Goal: Information Seeking & Learning: Learn about a topic

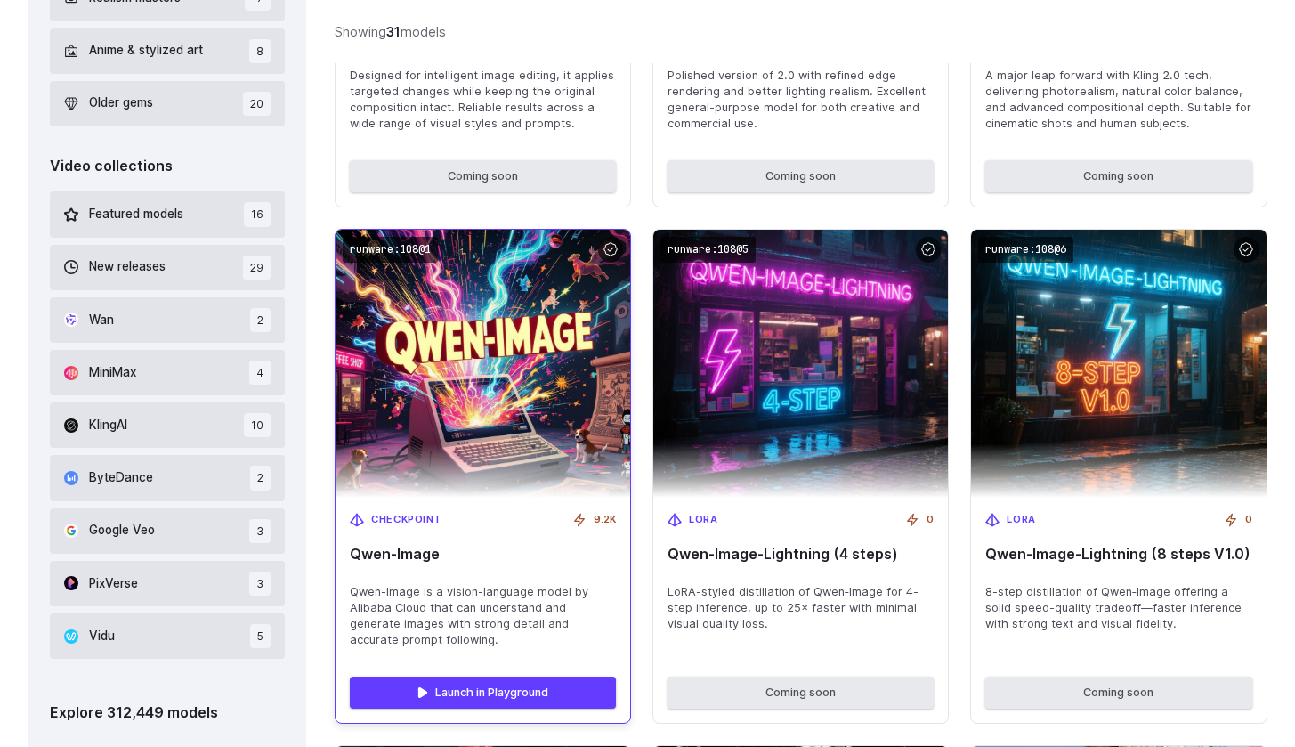
scroll to position [974, 0]
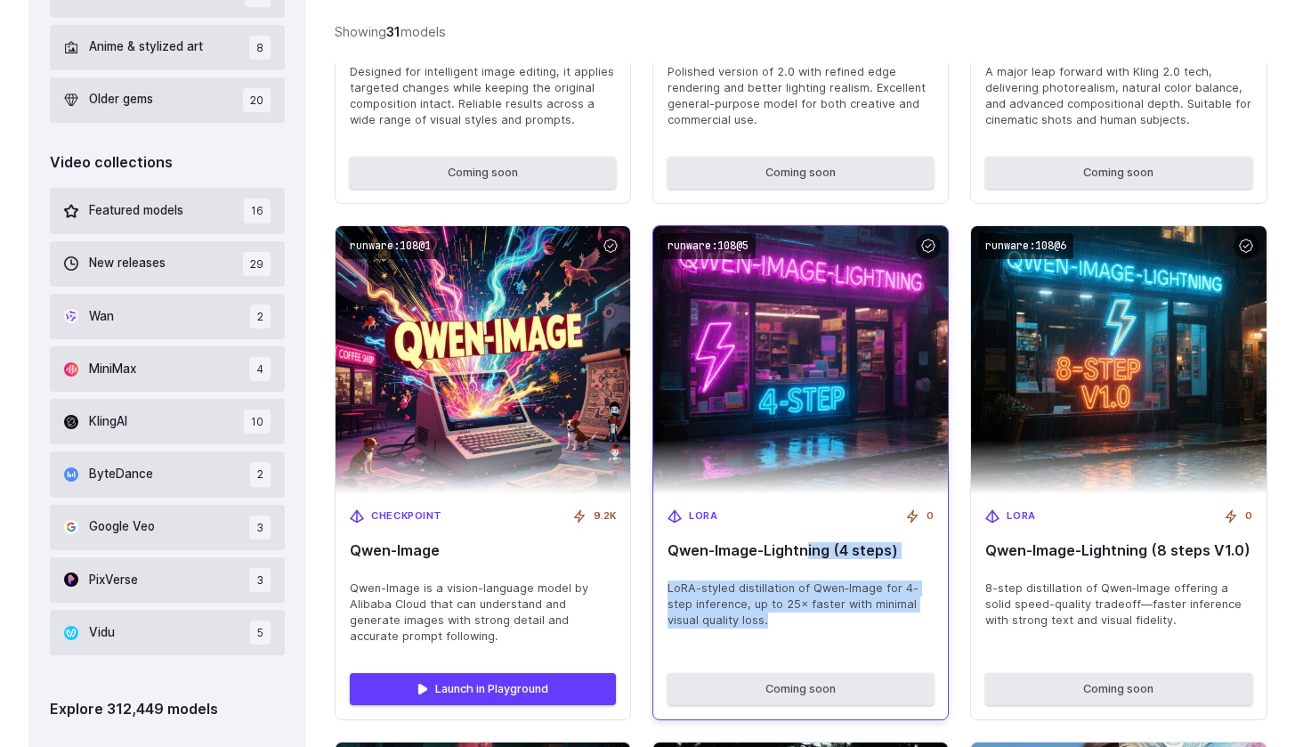
drag, startPoint x: 806, startPoint y: 540, endPoint x: 781, endPoint y: 620, distance: 83.9
click at [781, 620] on div "[PERSON_NAME] 0 [PERSON_NAME]‑Image-Lightning (4 steps) [PERSON_NAME]-styled di…" at bounding box center [800, 576] width 295 height 165
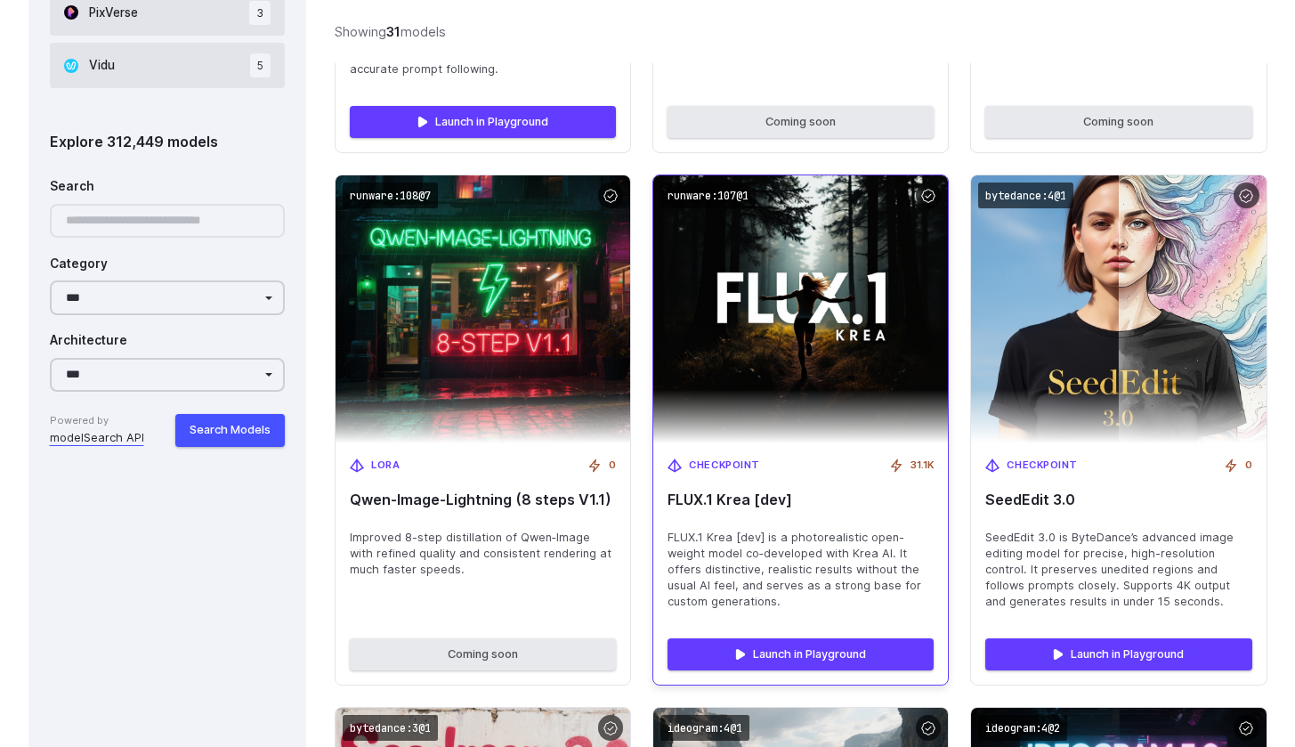
scroll to position [1610, 0]
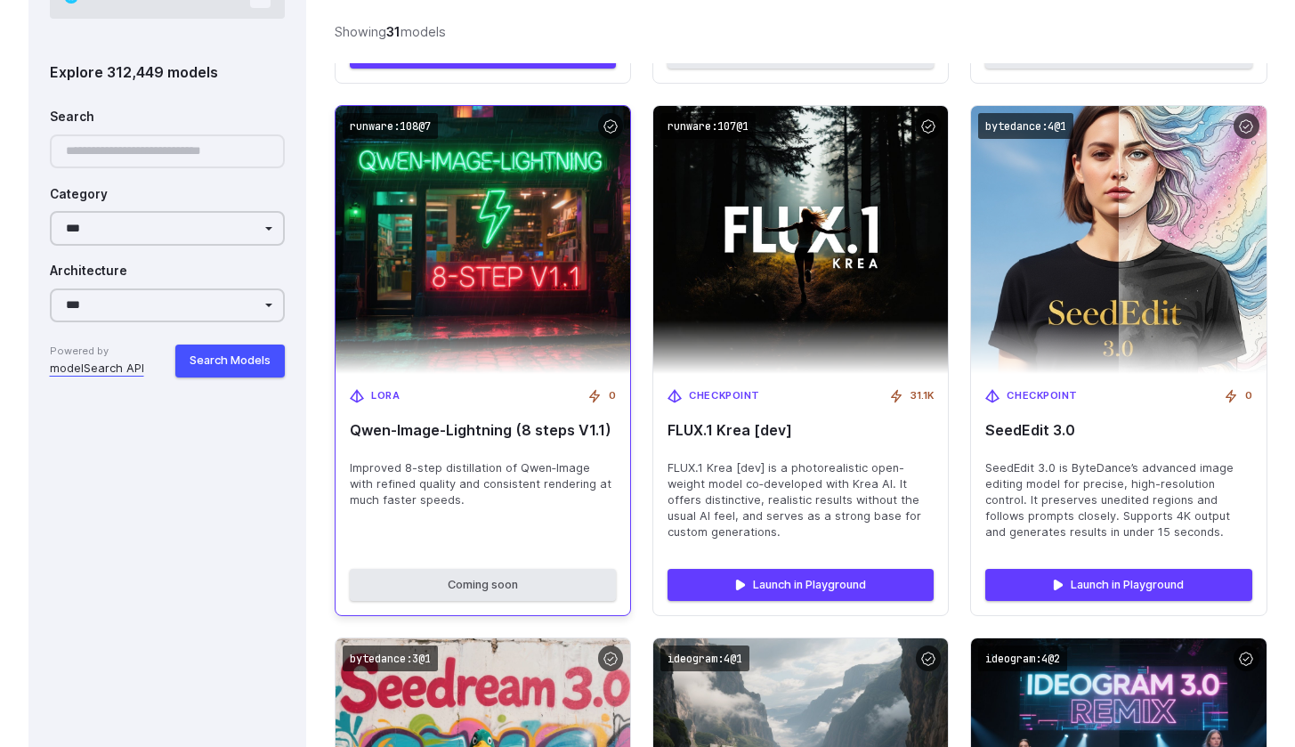
drag, startPoint x: 532, startPoint y: 498, endPoint x: 335, endPoint y: 528, distance: 199.9
click at [335, 528] on div "runware:108@7 [PERSON_NAME] 0 [PERSON_NAME]‑Image-Lightning (8 steps V1.1) Impr…" at bounding box center [483, 360] width 296 height 511
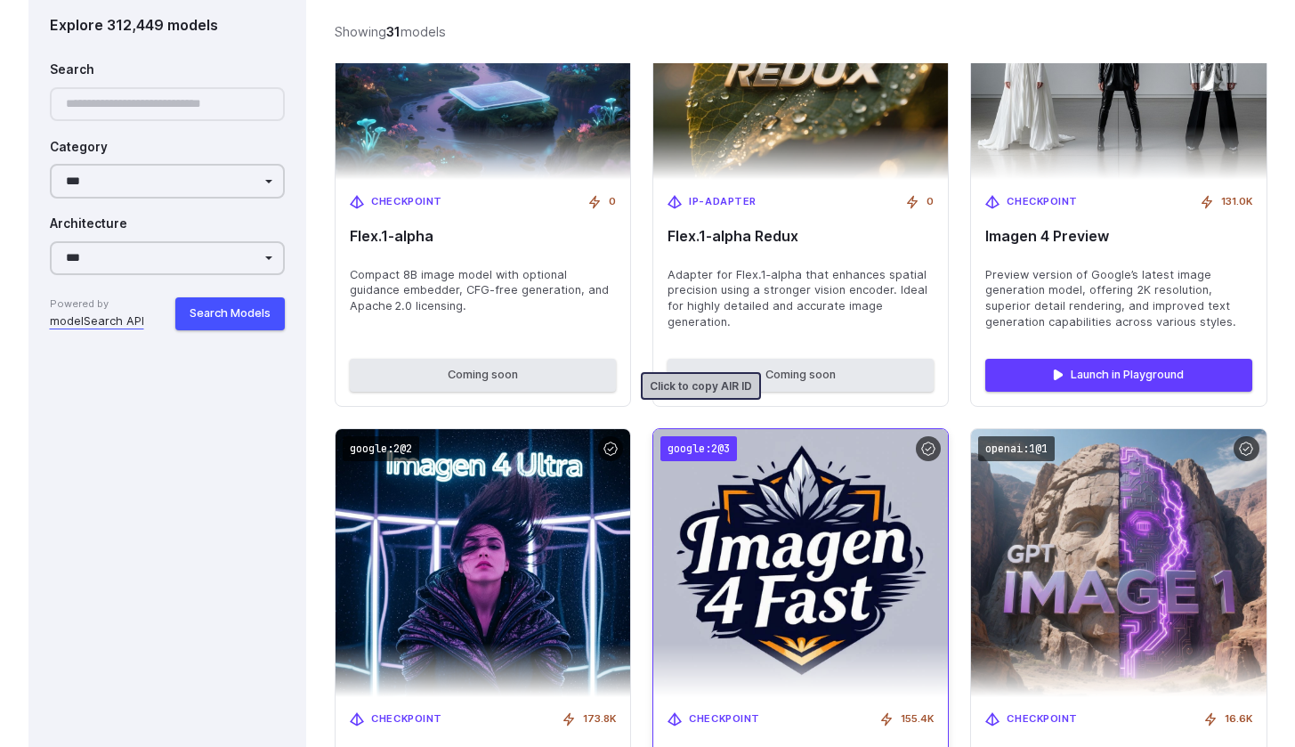
scroll to position [3637, 0]
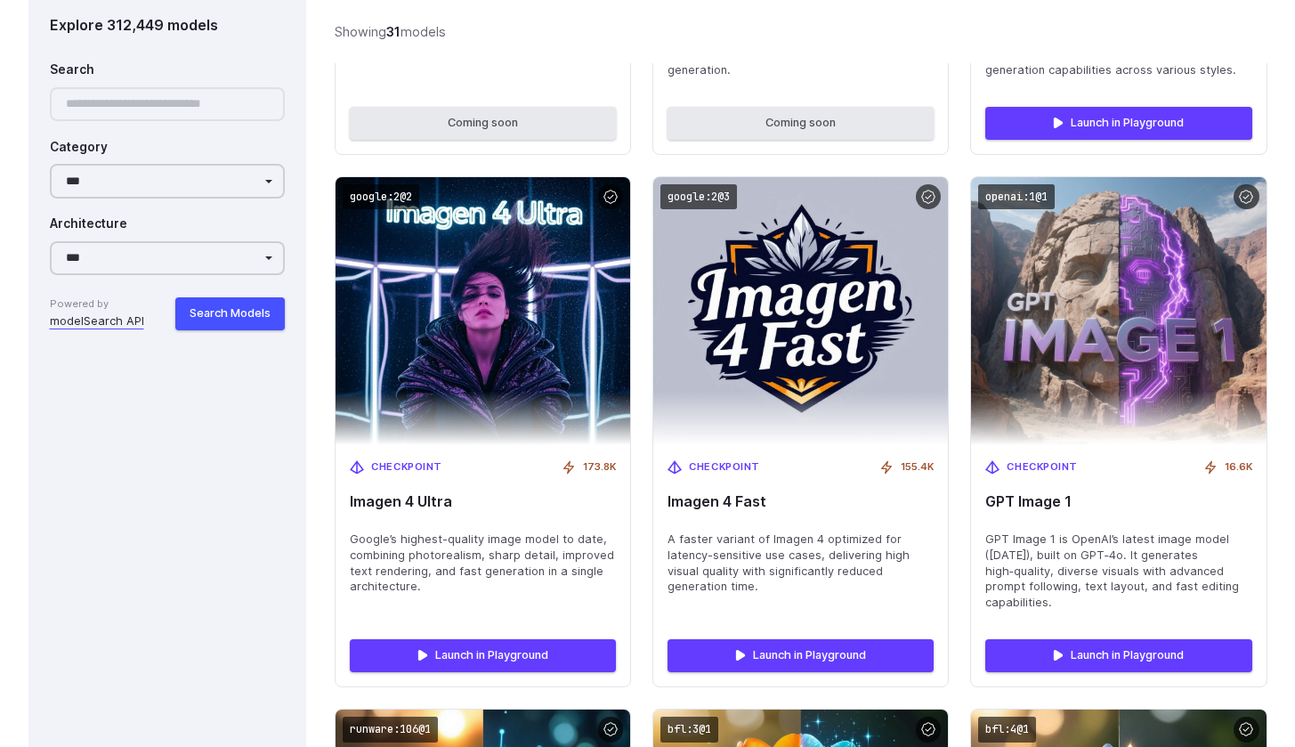
drag, startPoint x: 609, startPoint y: 434, endPoint x: 642, endPoint y: 455, distance: 38.8
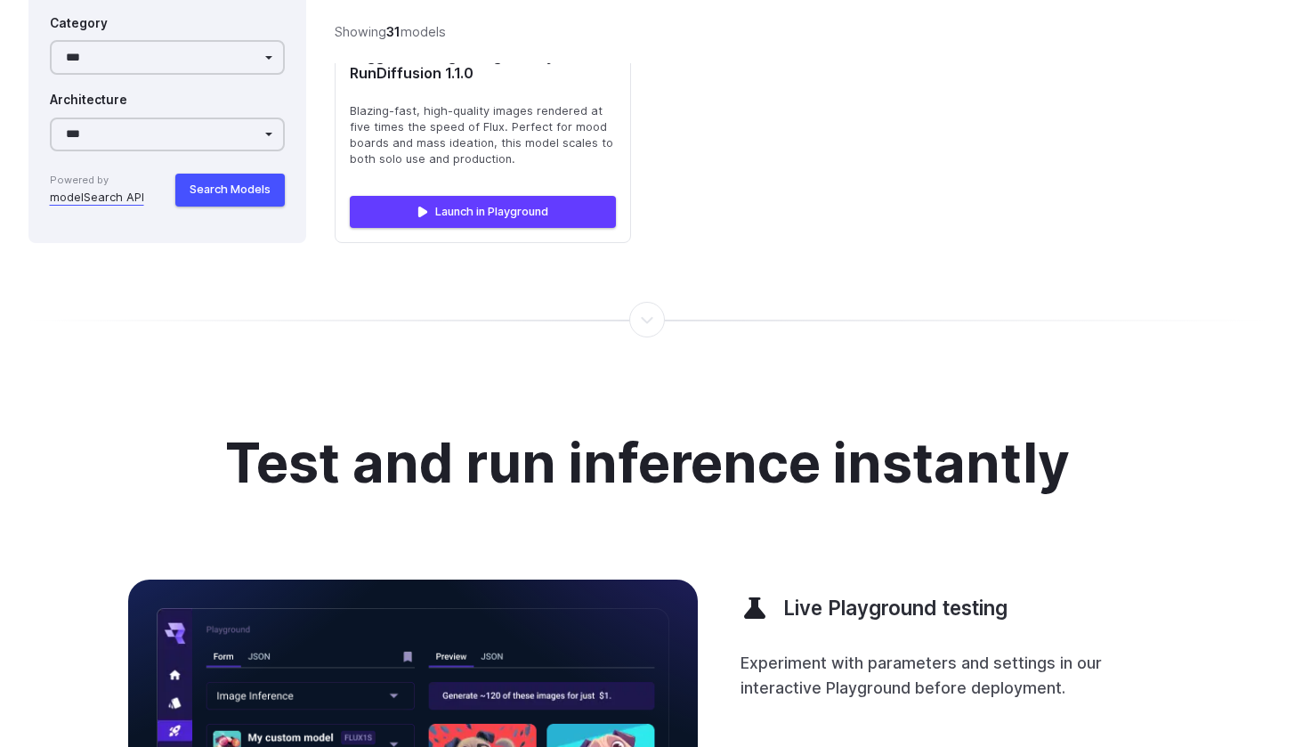
scroll to position [6511, 0]
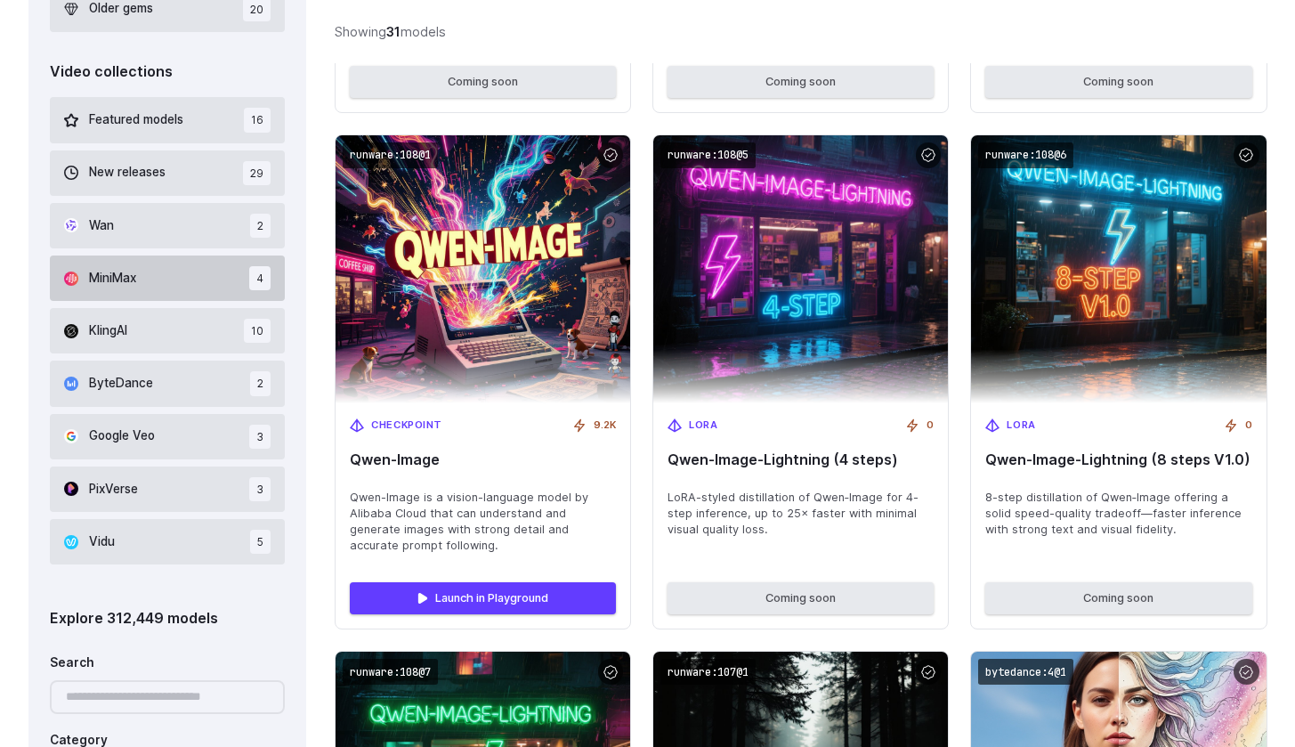
scroll to position [1003, 0]
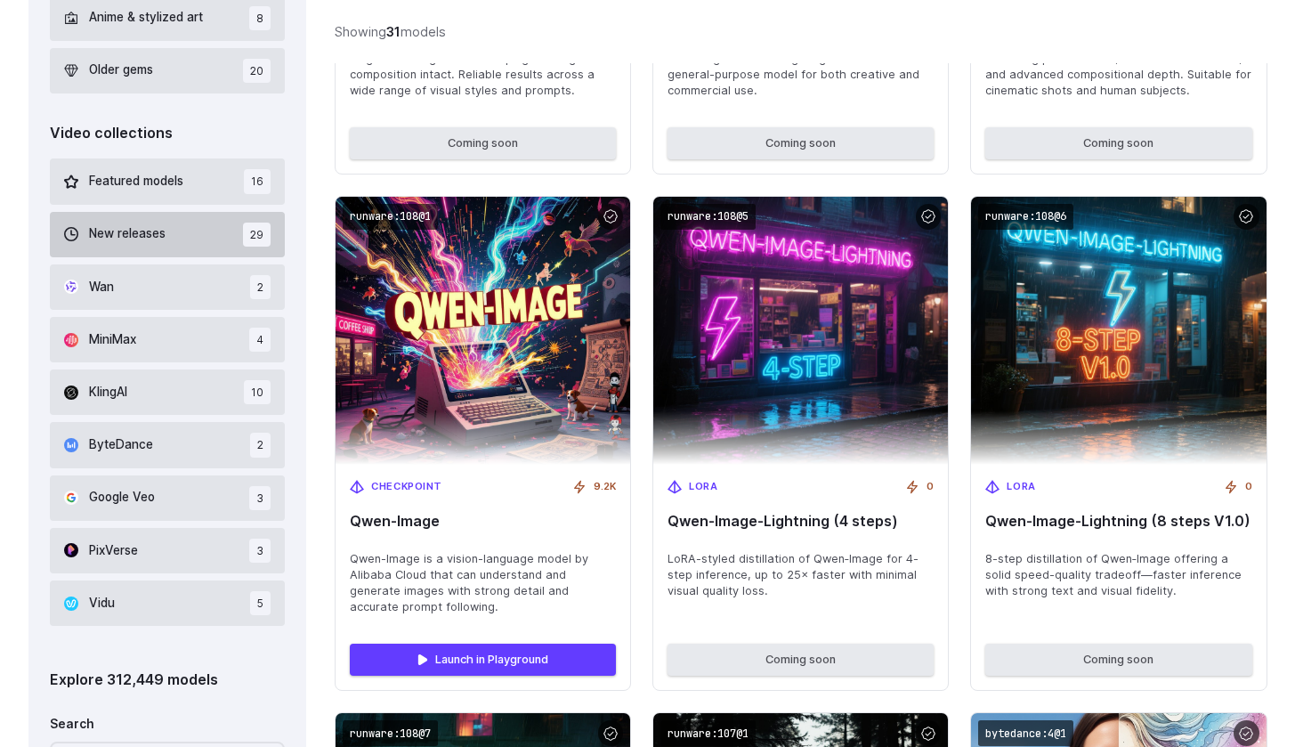
click at [239, 273] on button "Wan 2" at bounding box center [168, 286] width 236 height 45
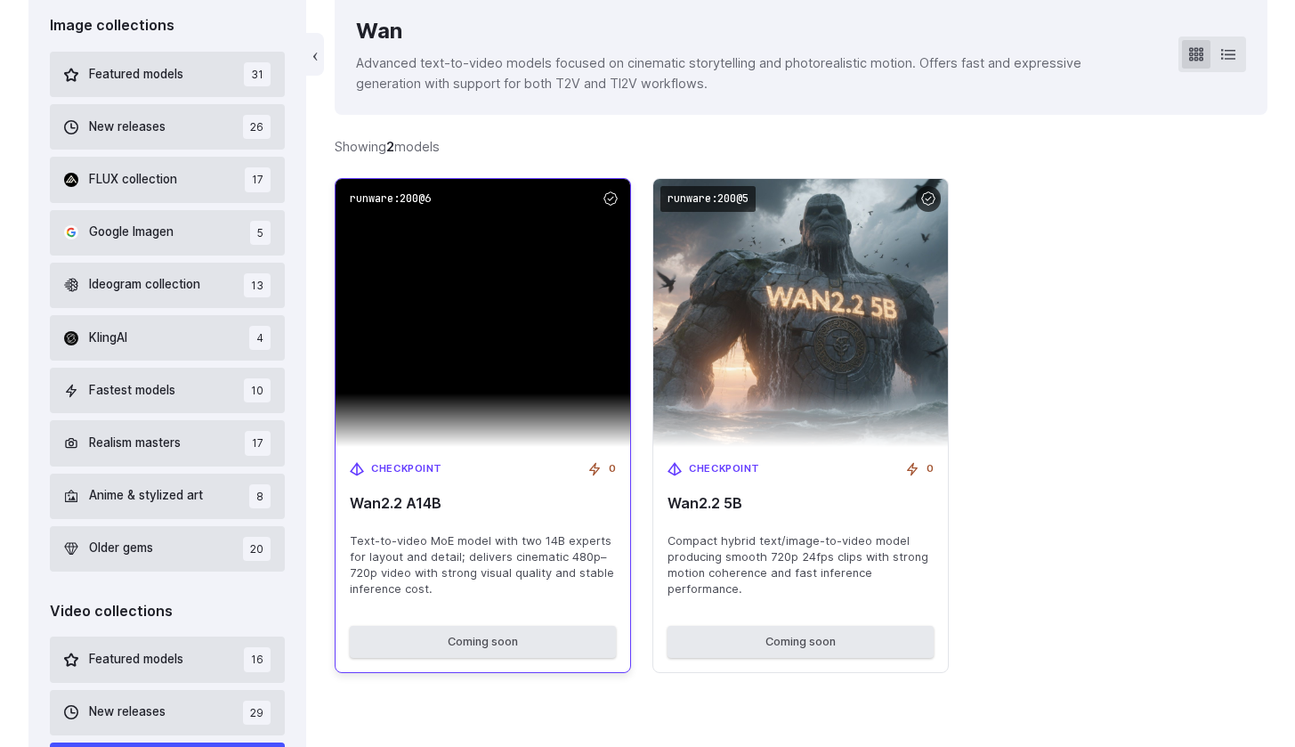
scroll to position [452, 0]
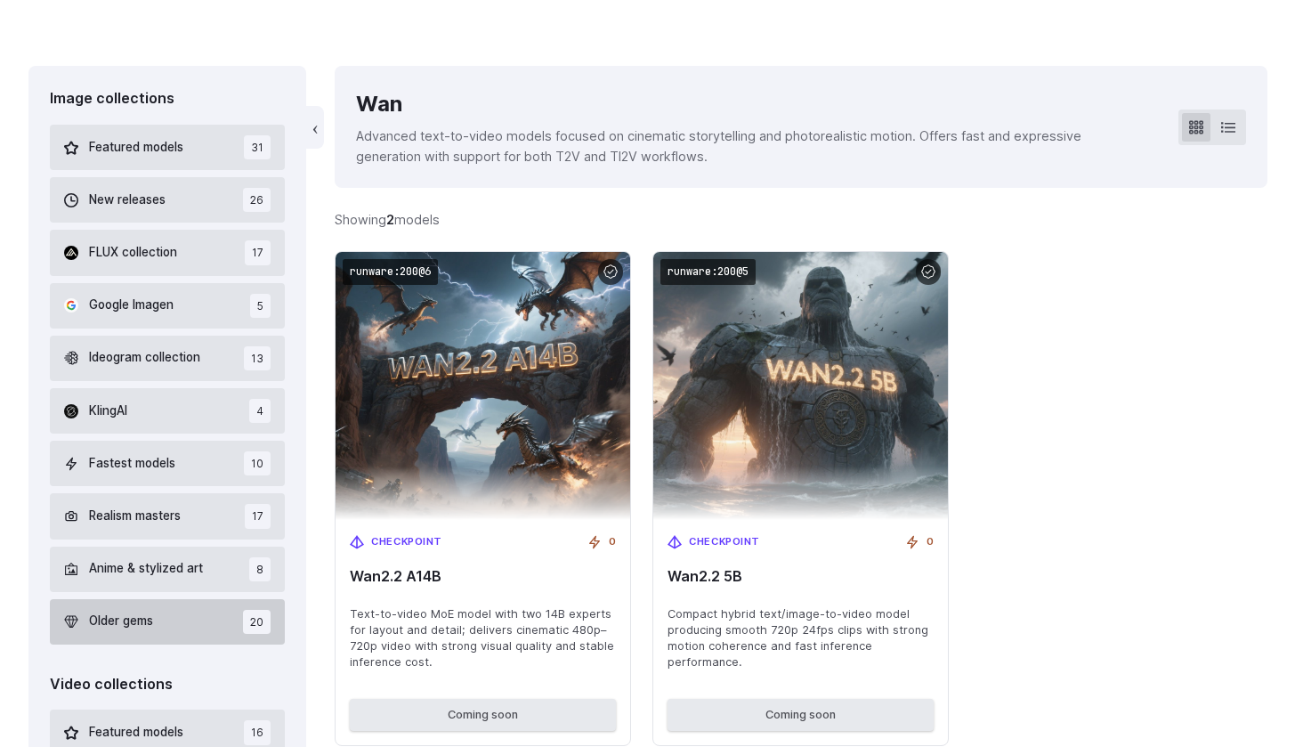
click at [259, 623] on span "20" at bounding box center [257, 622] width 28 height 24
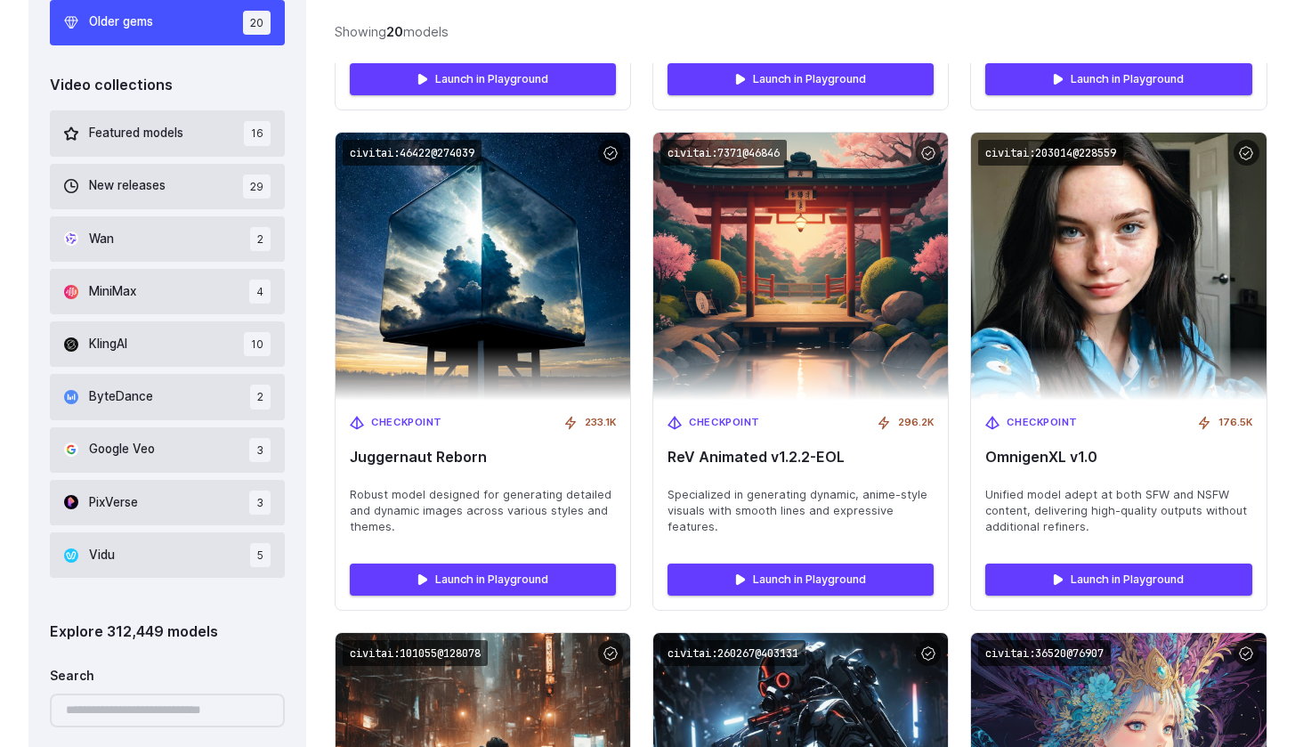
scroll to position [1067, 0]
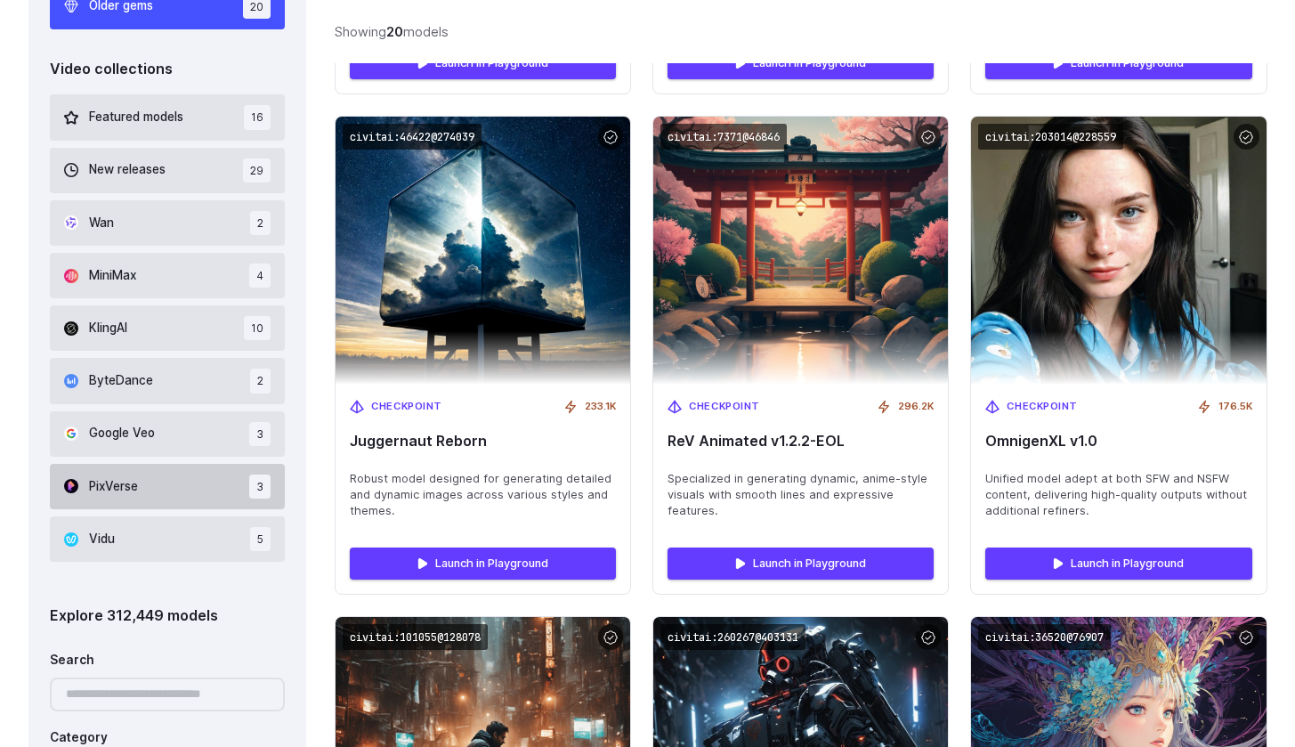
click at [216, 477] on button "PixVerse 3" at bounding box center [168, 486] width 236 height 45
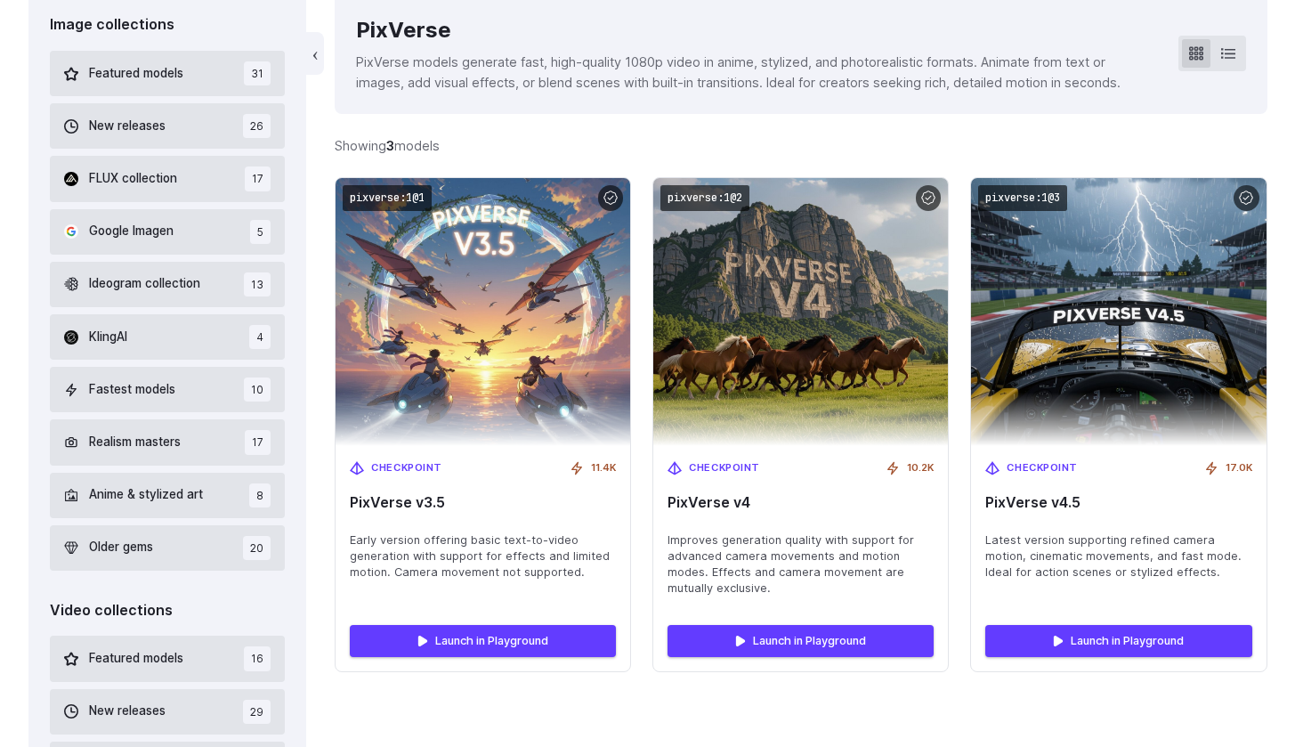
scroll to position [403, 0]
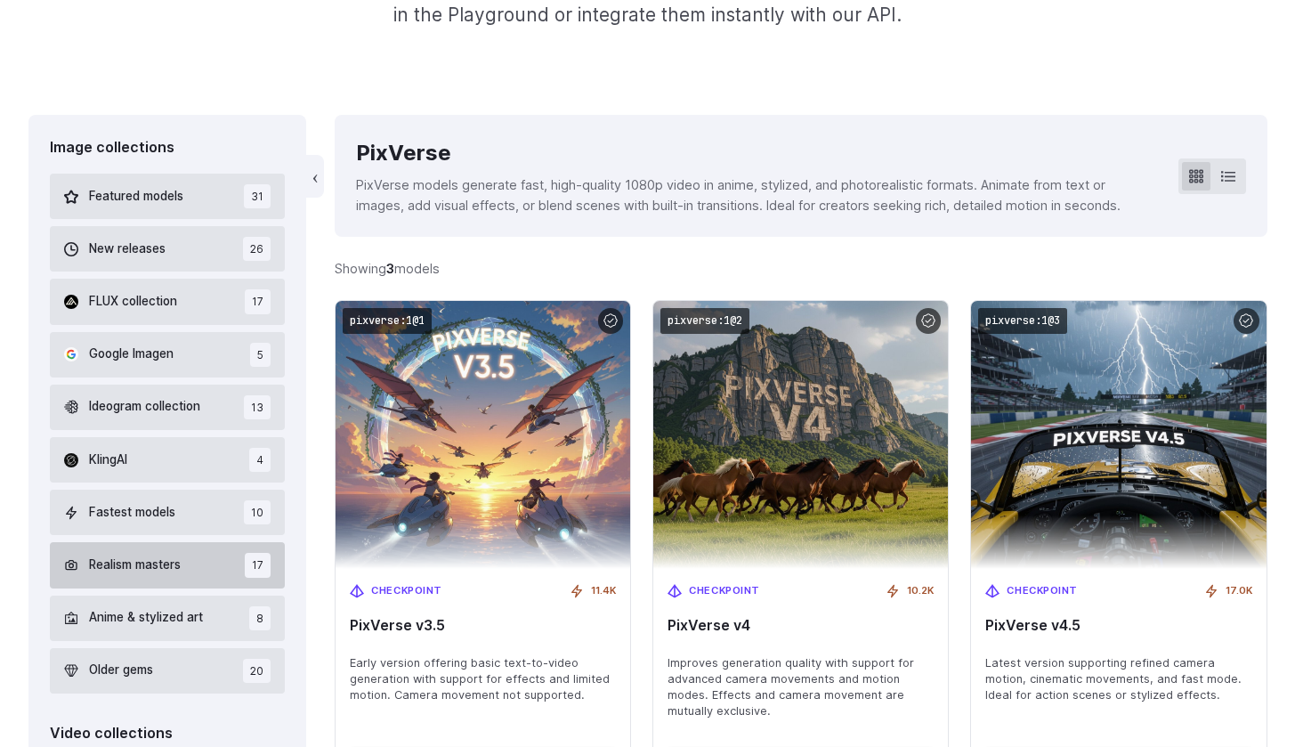
click at [211, 558] on button "Realism masters 17" at bounding box center [168, 564] width 236 height 45
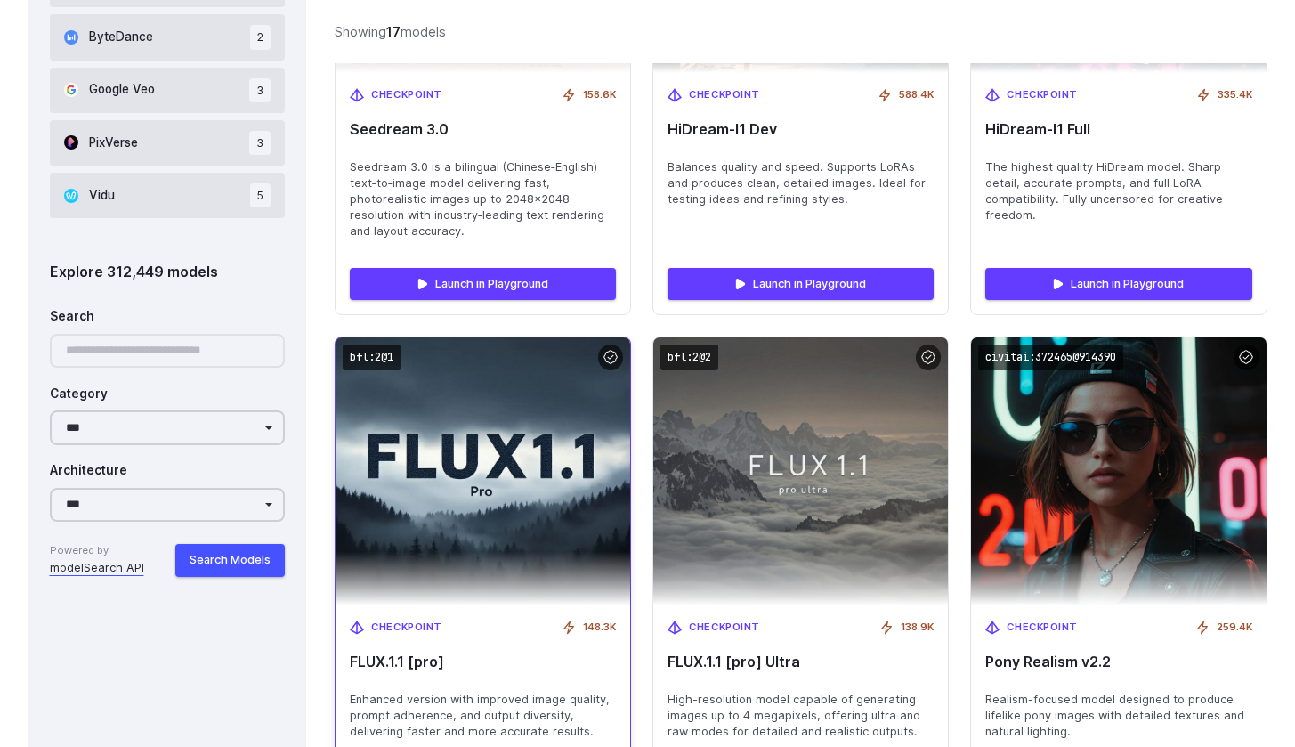
scroll to position [865, 0]
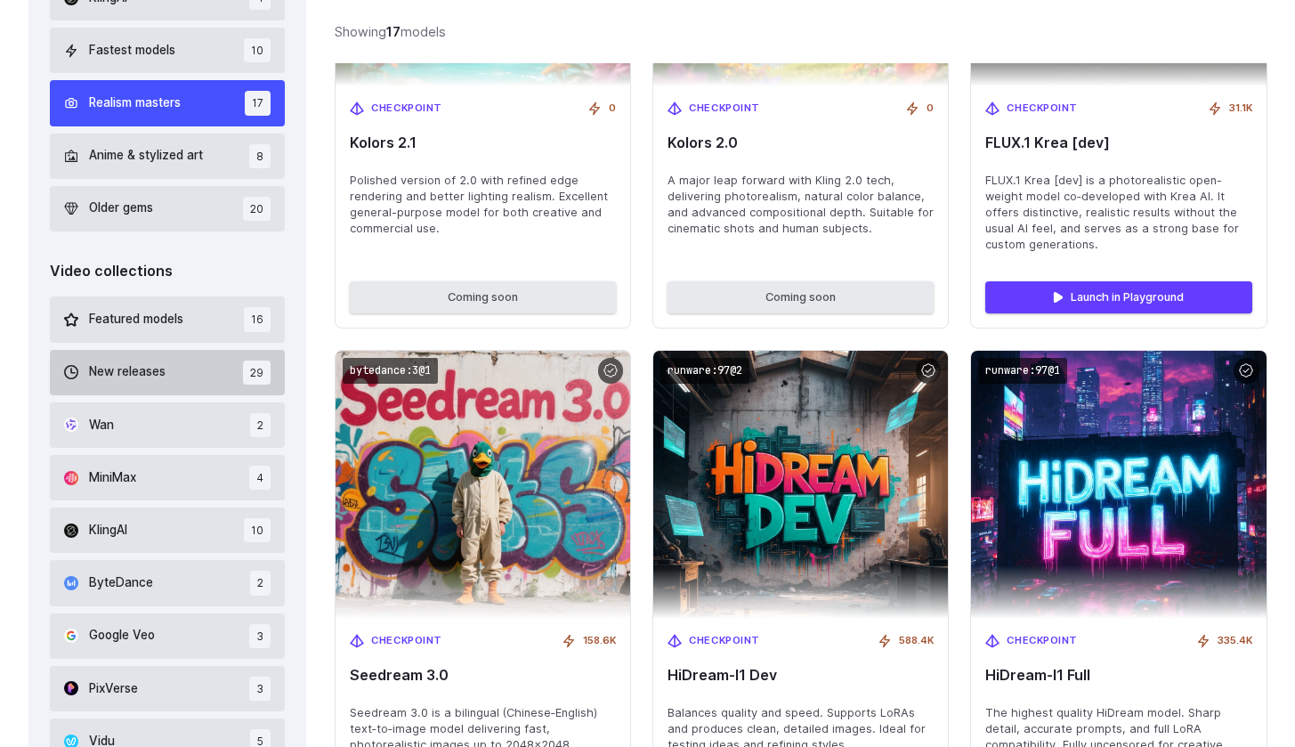
click at [197, 369] on button "New releases 29" at bounding box center [168, 372] width 236 height 45
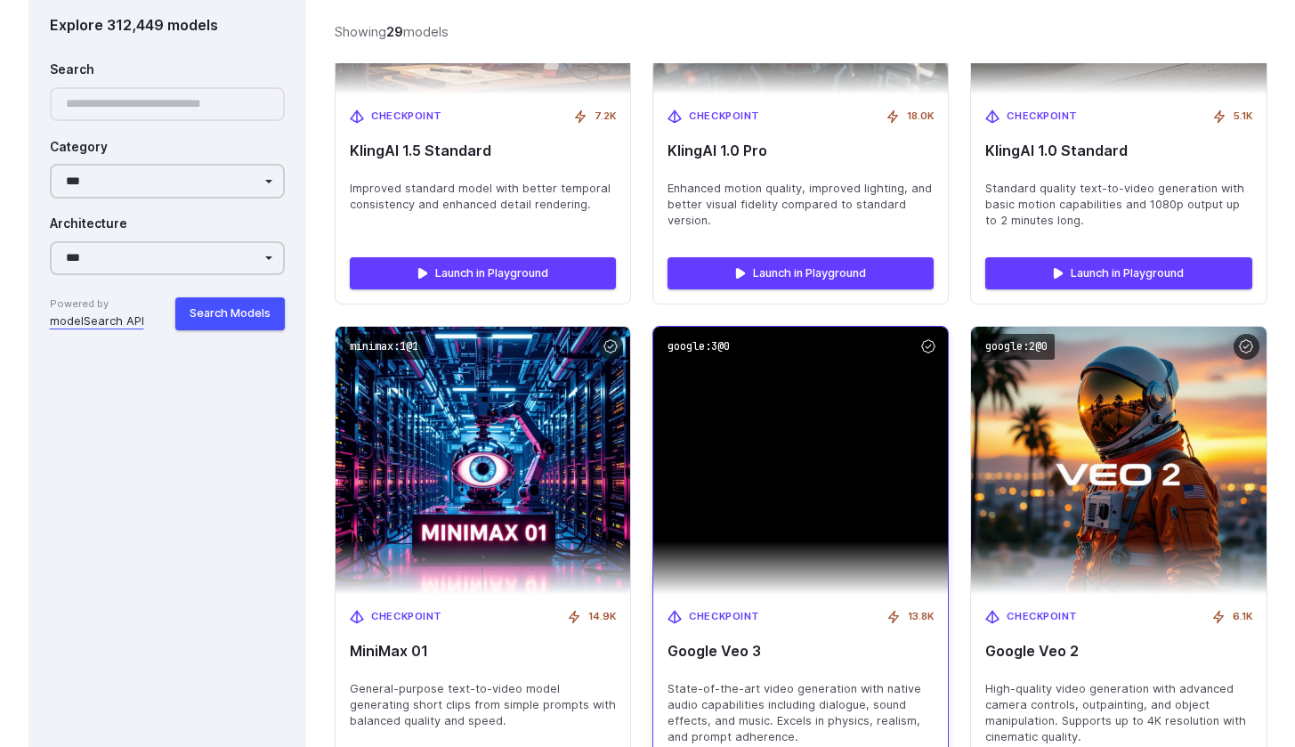
scroll to position [3476, 0]
